Goal: Find specific page/section: Find specific page/section

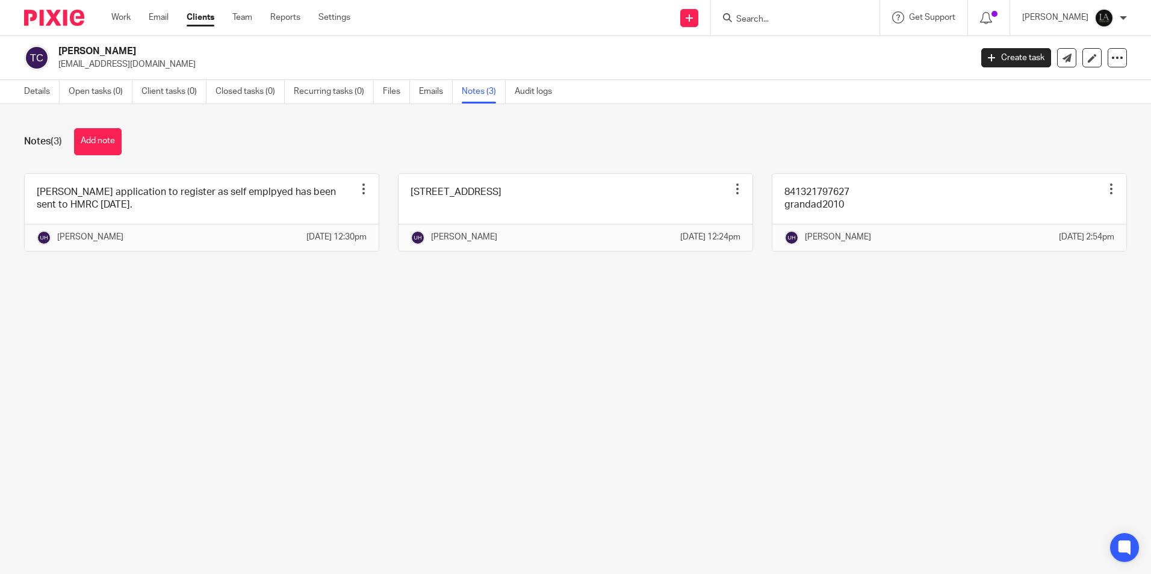
click at [797, 20] on input "Search" at bounding box center [789, 19] width 108 height 11
type input "mg"
click at [802, 45] on link at bounding box center [806, 47] width 149 height 18
